Goal: Task Accomplishment & Management: Manage account settings

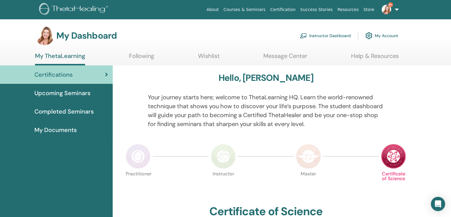
click at [333, 36] on link "Instructor Dashboard" at bounding box center [325, 35] width 51 height 13
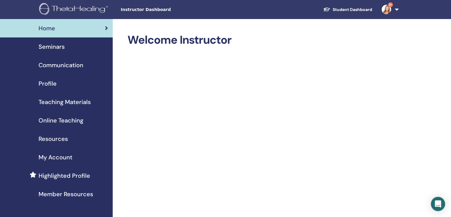
click at [57, 47] on span "Seminars" at bounding box center [52, 46] width 26 height 9
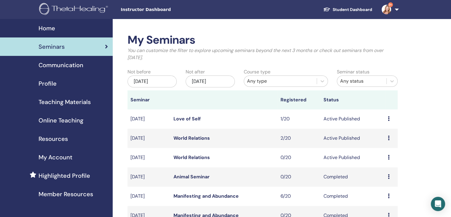
click at [191, 118] on link "Love of Self" at bounding box center [187, 118] width 27 height 6
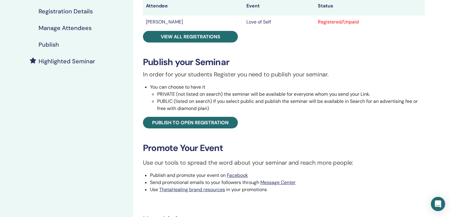
scroll to position [117, 0]
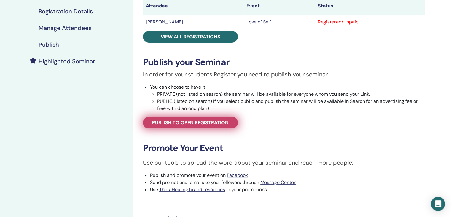
click at [202, 124] on span "Publish to open registration" at bounding box center [190, 122] width 77 height 6
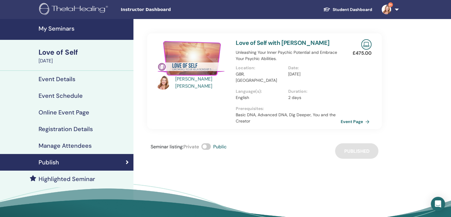
click at [81, 94] on h4 "Event Schedule" at bounding box center [61, 95] width 44 height 7
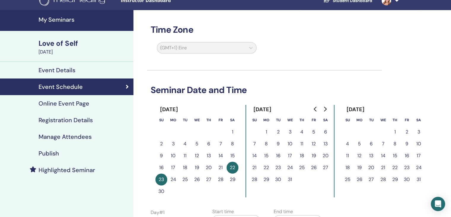
scroll to position [5, 0]
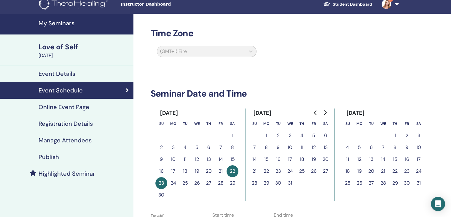
click at [252, 51] on div "(GMT+1) Eire" at bounding box center [206, 53] width 107 height 14
click at [249, 52] on div "(GMT+1) Eire" at bounding box center [206, 53] width 107 height 14
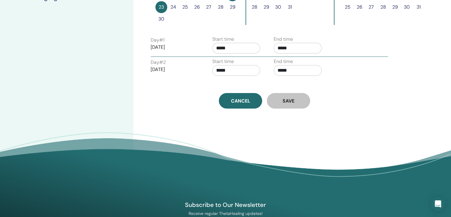
scroll to position [187, 0]
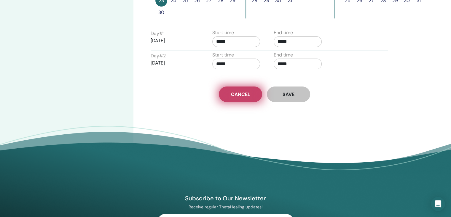
click at [244, 98] on link "Cancel" at bounding box center [240, 93] width 43 height 15
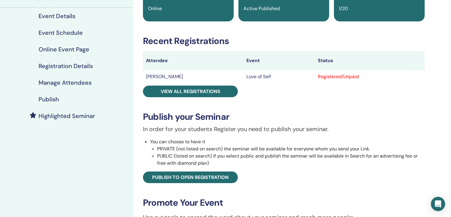
scroll to position [62, 0]
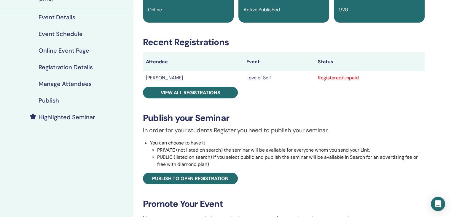
click at [71, 35] on h4 "Event Schedule" at bounding box center [61, 33] width 44 height 7
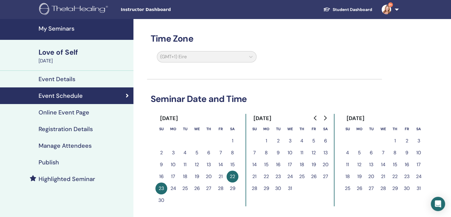
click at [220, 178] on button "21" at bounding box center [221, 176] width 12 height 12
click at [251, 59] on div "(GMT+1) Eire" at bounding box center [206, 58] width 107 height 14
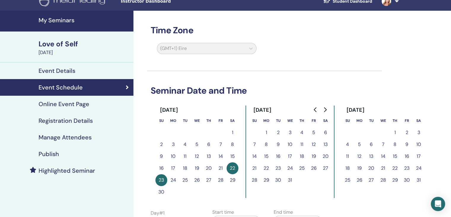
scroll to position [8, 0]
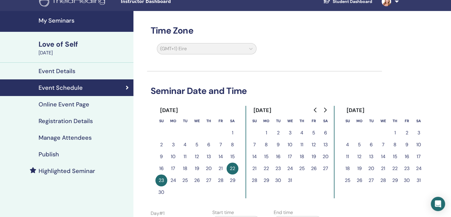
click at [51, 153] on h4 "Publish" at bounding box center [49, 153] width 20 height 7
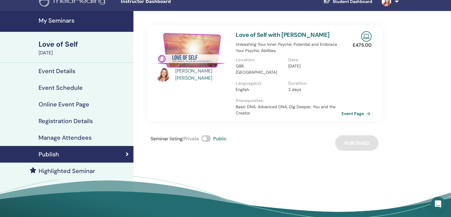
click at [358, 109] on link "Event Page" at bounding box center [357, 113] width 31 height 9
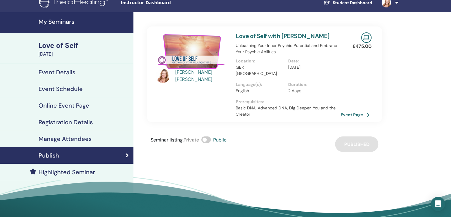
click at [71, 70] on h4 "Event Details" at bounding box center [57, 72] width 37 height 7
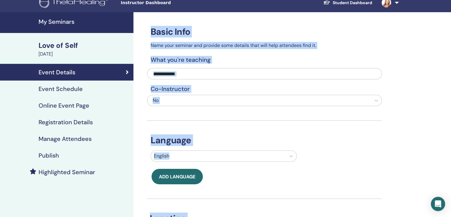
click at [255, 91] on h4 "Co-Instructor" at bounding box center [264, 88] width 235 height 7
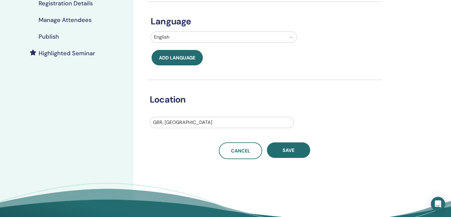
scroll to position [126, 0]
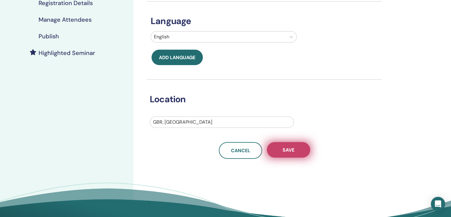
click at [295, 149] on button "Save" at bounding box center [288, 149] width 43 height 15
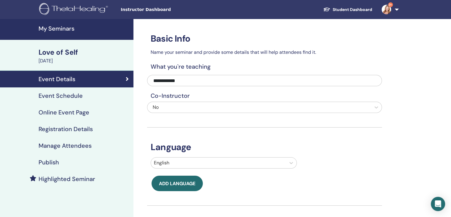
click at [76, 94] on h4 "Event Schedule" at bounding box center [61, 95] width 44 height 7
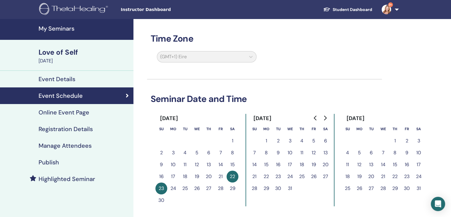
click at [252, 57] on div "(GMT+1) Eire" at bounding box center [206, 58] width 107 height 14
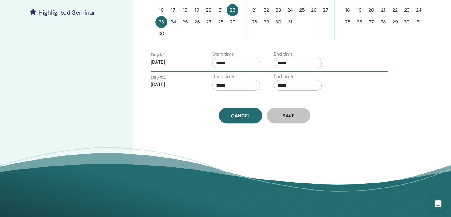
scroll to position [167, 0]
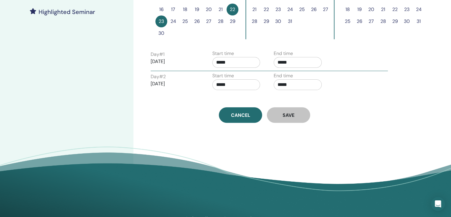
click at [292, 120] on button "Save" at bounding box center [288, 114] width 43 height 15
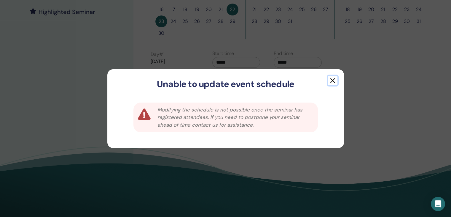
click at [333, 80] on button "button" at bounding box center [332, 80] width 9 height 9
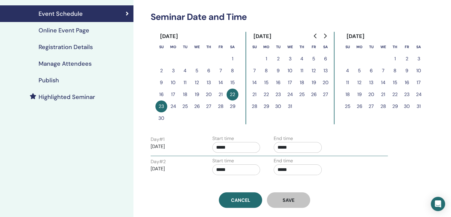
scroll to position [81, 0]
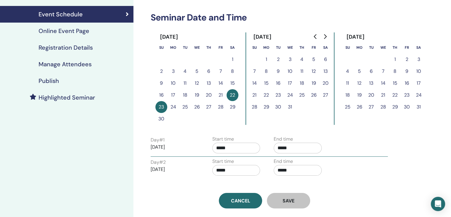
click at [50, 80] on h4 "Publish" at bounding box center [49, 80] width 20 height 7
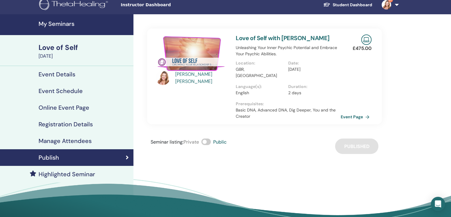
scroll to position [4, 0]
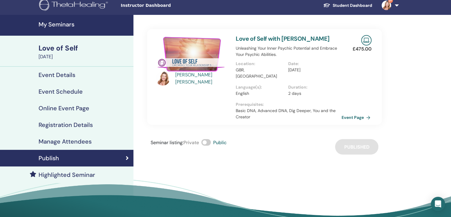
click at [353, 113] on link "Event Page" at bounding box center [357, 117] width 31 height 9
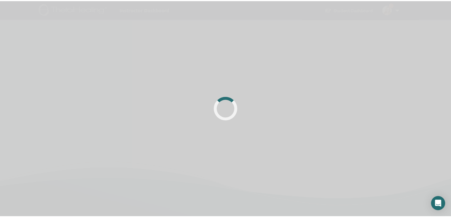
scroll to position [4, 0]
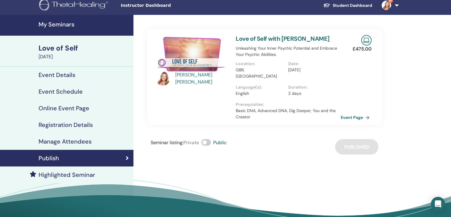
click at [69, 123] on h4 "Registration Details" at bounding box center [66, 124] width 54 height 7
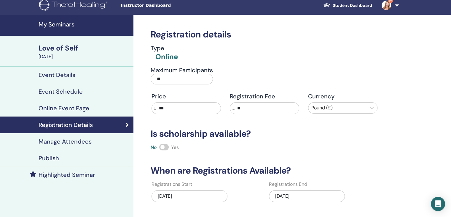
click at [68, 75] on h4 "Event Details" at bounding box center [57, 74] width 37 height 7
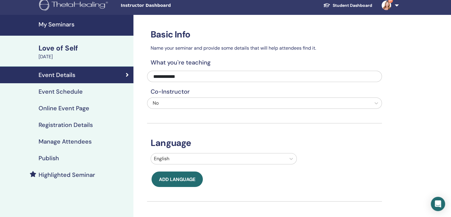
click at [67, 105] on h4 "Online Event Page" at bounding box center [64, 107] width 51 height 7
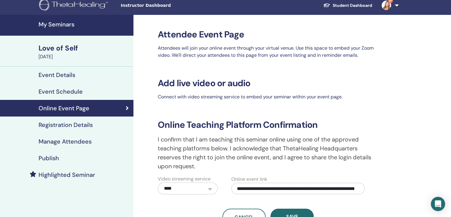
scroll to position [0, 43]
drag, startPoint x: 237, startPoint y: 188, endPoint x: 363, endPoint y: 190, distance: 125.8
click at [363, 190] on input "**********" at bounding box center [297, 187] width 133 height 11
click at [345, 136] on p "I confirm that I am teaching this seminar online using one of the approved teac…" at bounding box center [268, 153] width 228 height 36
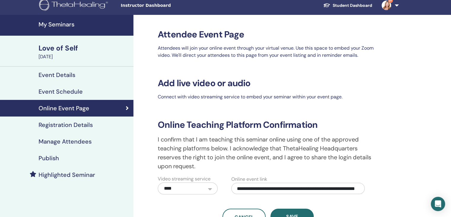
scroll to position [0, 43]
drag, startPoint x: 237, startPoint y: 187, endPoint x: 366, endPoint y: 192, distance: 128.8
click at [366, 192] on div "**********" at bounding box center [300, 184] width 147 height 19
click at [64, 121] on h4 "Registration Details" at bounding box center [66, 124] width 54 height 7
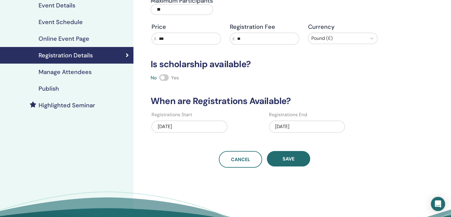
scroll to position [70, 0]
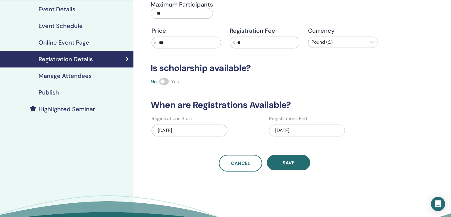
click at [89, 44] on div "Online Event Page" at bounding box center [67, 42] width 124 height 7
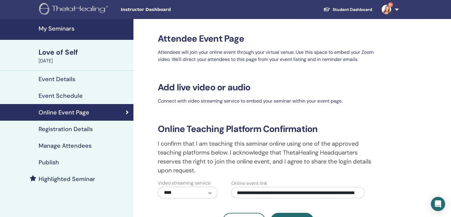
click at [75, 130] on h4 "Registration Details" at bounding box center [66, 128] width 54 height 7
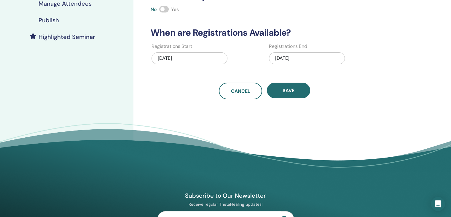
scroll to position [142, 0]
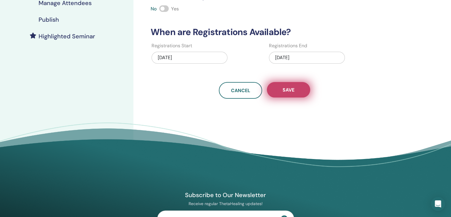
click at [298, 92] on button "Save" at bounding box center [288, 89] width 43 height 15
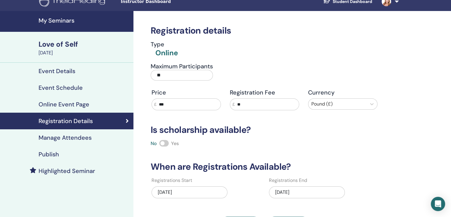
scroll to position [12, 0]
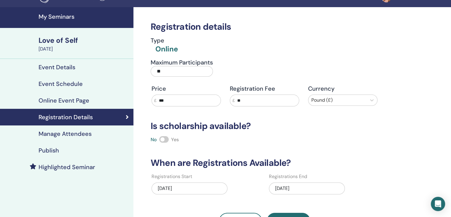
click at [50, 150] on h4 "Publish" at bounding box center [49, 150] width 20 height 7
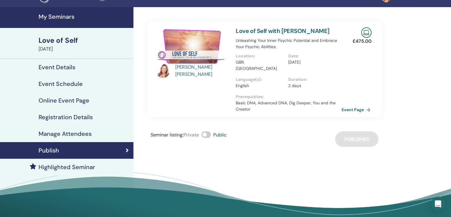
click at [352, 105] on link "Event Page" at bounding box center [357, 109] width 31 height 9
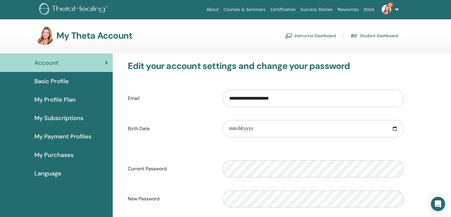
click at [387, 15] on link "9+" at bounding box center [389, 9] width 24 height 19
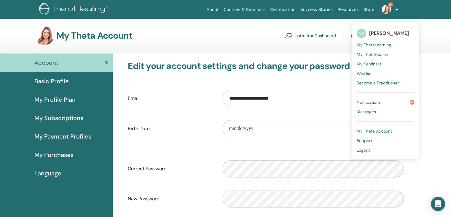
click at [163, 52] on section "My Theta Account Instructor Dashboard Student Dashboard" at bounding box center [225, 39] width 451 height 27
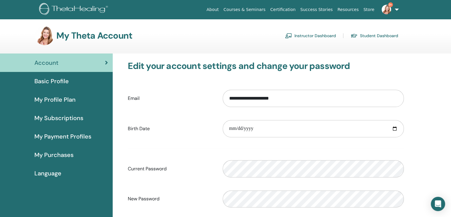
click at [388, 9] on img at bounding box center [386, 9] width 9 height 9
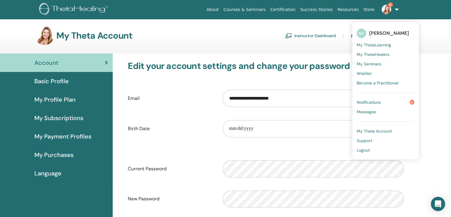
click at [55, 85] on span "Basic Profile" at bounding box center [51, 81] width 34 height 9
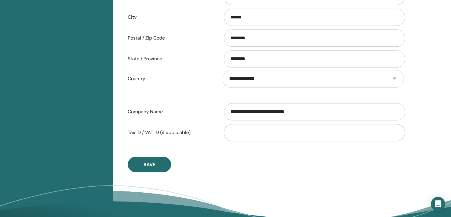
scroll to position [257, 0]
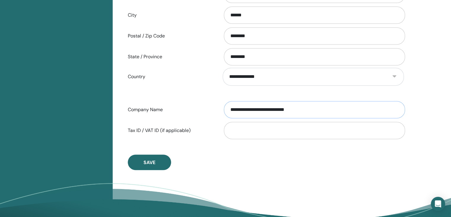
click at [298, 112] on input "**********" at bounding box center [314, 109] width 181 height 17
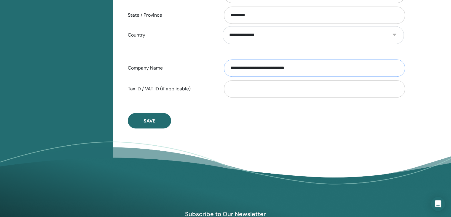
scroll to position [305, 0]
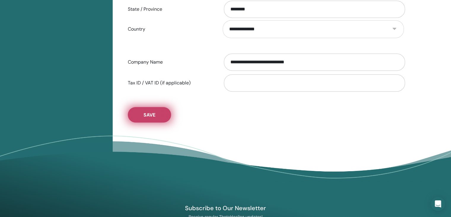
click at [155, 114] on span "Save" at bounding box center [150, 115] width 12 height 6
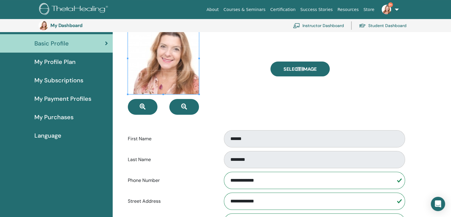
scroll to position [47, 0]
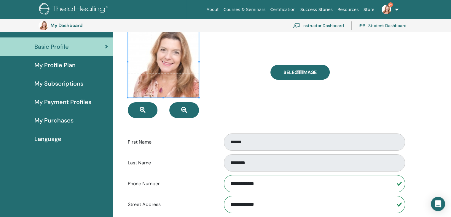
click at [65, 64] on span "My Profile Plan" at bounding box center [54, 65] width 41 height 9
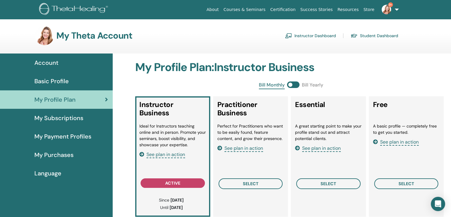
click at [316, 35] on link "Instructor Dashboard" at bounding box center [310, 35] width 51 height 9
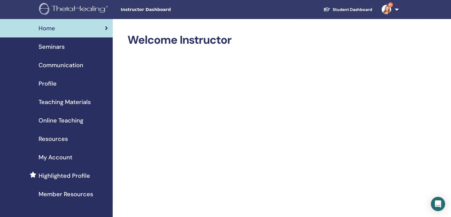
click at [51, 87] on span "Profile" at bounding box center [48, 83] width 18 height 9
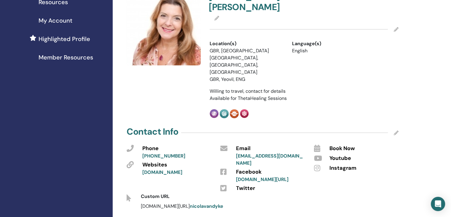
scroll to position [137, 0]
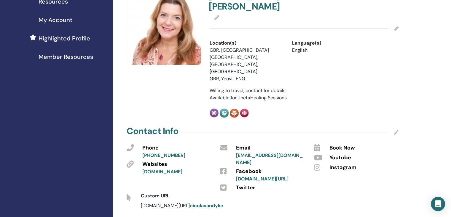
click at [397, 130] on icon at bounding box center [396, 132] width 5 height 5
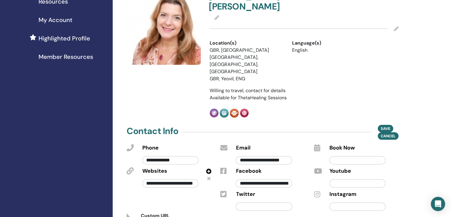
click at [358, 156] on input "text" at bounding box center [358, 160] width 56 height 8
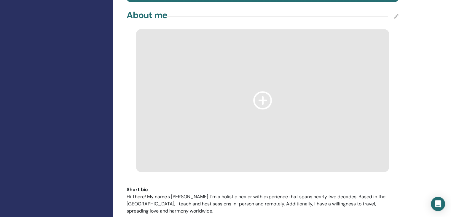
scroll to position [643, 0]
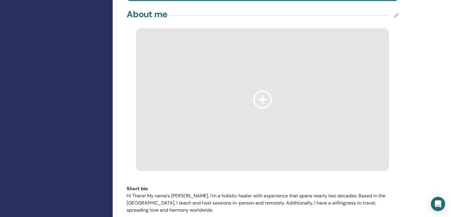
type input "**********"
click at [264, 90] on icon at bounding box center [262, 99] width 19 height 18
click at [262, 90] on icon at bounding box center [262, 99] width 19 height 18
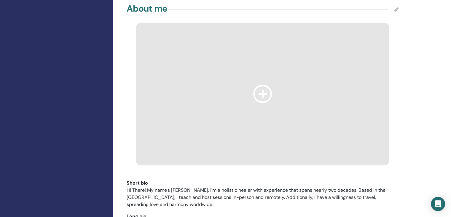
click at [262, 85] on icon at bounding box center [262, 94] width 19 height 18
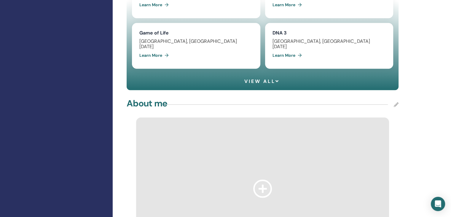
scroll to position [554, 0]
click at [395, 102] on icon at bounding box center [396, 104] width 5 height 5
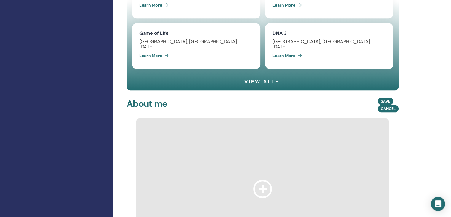
click at [266, 179] on icon at bounding box center [262, 188] width 19 height 18
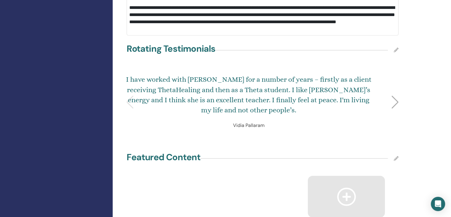
scroll to position [1037, 0]
click at [395, 155] on icon at bounding box center [396, 157] width 5 height 5
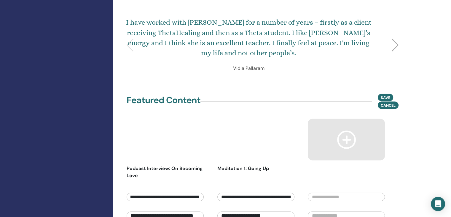
scroll to position [0, 55]
drag, startPoint x: 130, startPoint y: 170, endPoint x: 203, endPoint y: 172, distance: 73.0
click at [203, 188] on div "**********" at bounding box center [168, 195] width 82 height 14
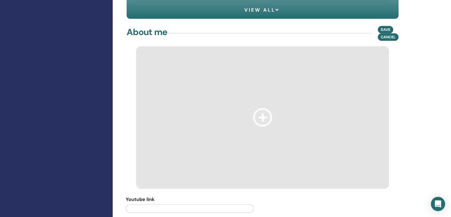
scroll to position [0, 0]
click at [160, 204] on input "text" at bounding box center [190, 208] width 128 height 8
paste input "**********"
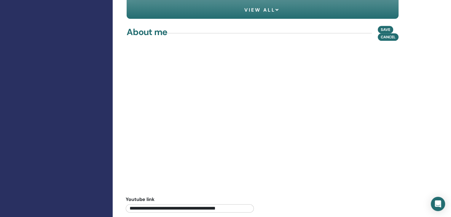
scroll to position [0, 4]
type input "**********"
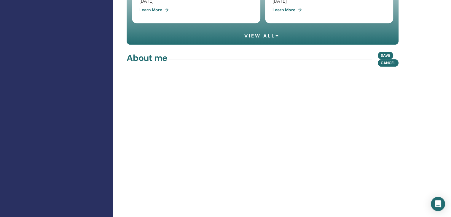
scroll to position [599, 0]
type input "**********"
click at [388, 52] on span "Save" at bounding box center [385, 55] width 9 height 6
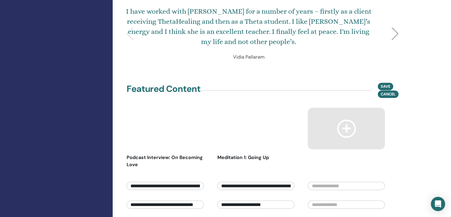
scroll to position [986, 0]
